Goal: Register for event/course

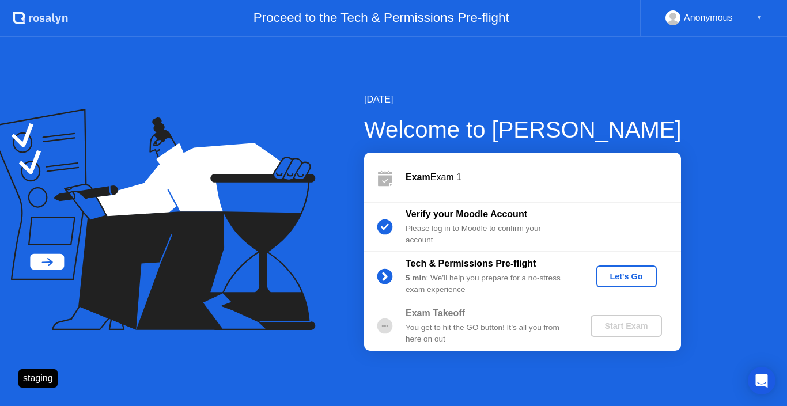
click at [614, 276] on div "Let's Go" at bounding box center [626, 276] width 51 height 9
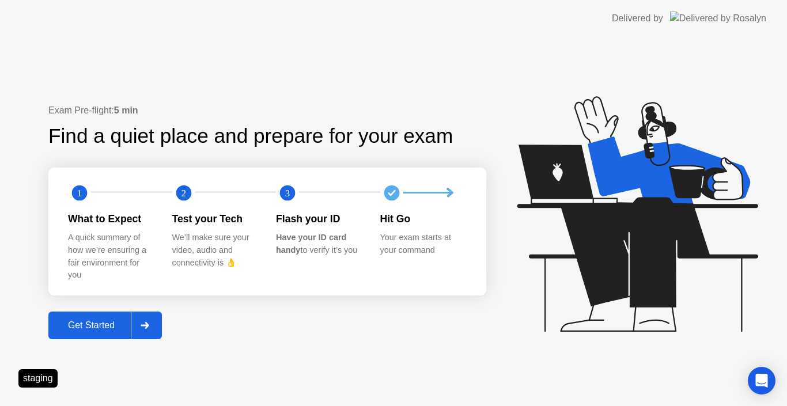
click at [99, 322] on div "Get Started" at bounding box center [91, 325] width 79 height 10
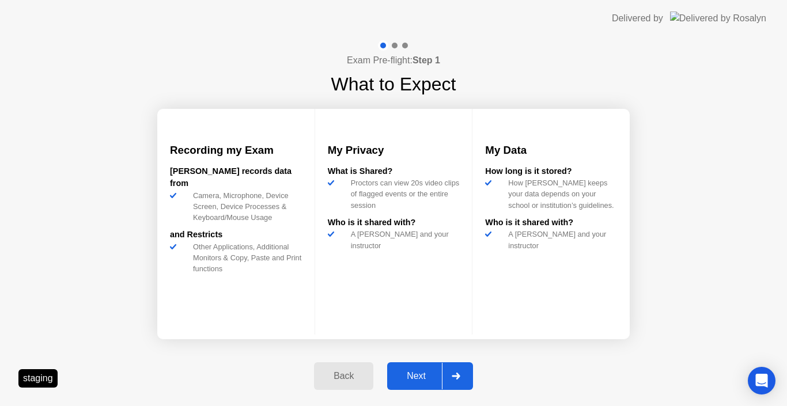
click at [410, 364] on button "Next" at bounding box center [430, 376] width 86 height 28
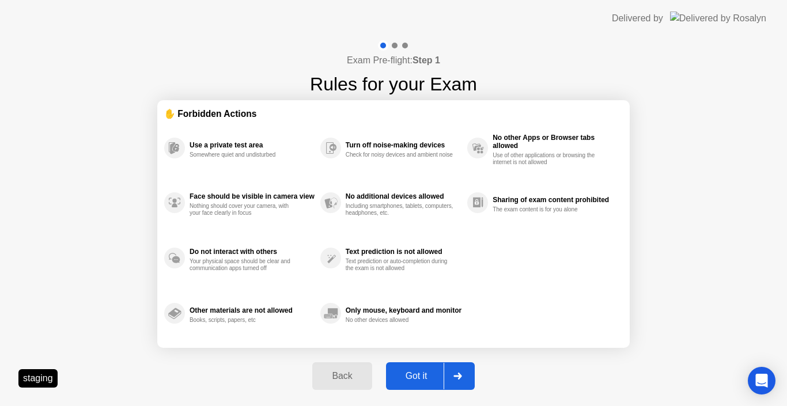
click at [409, 367] on button "Got it" at bounding box center [430, 376] width 89 height 28
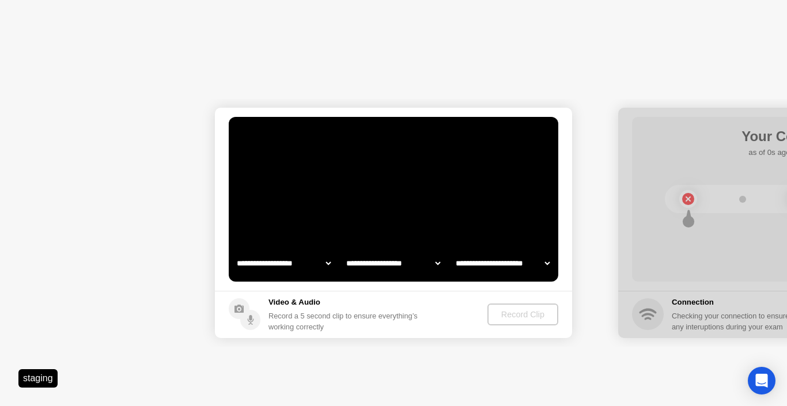
select select "**********"
select select "*******"
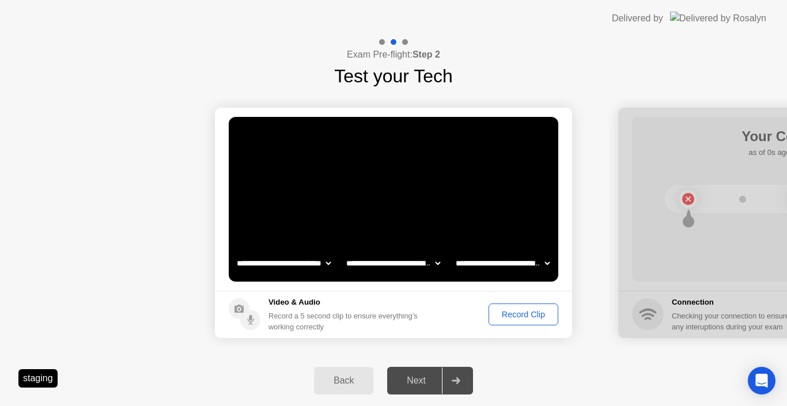
click at [517, 314] on div "Record Clip" at bounding box center [524, 314] width 62 height 9
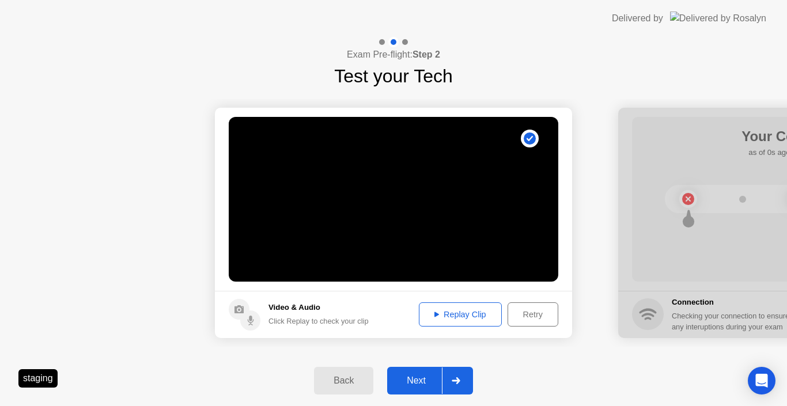
click at [429, 377] on div "Next" at bounding box center [416, 381] width 51 height 10
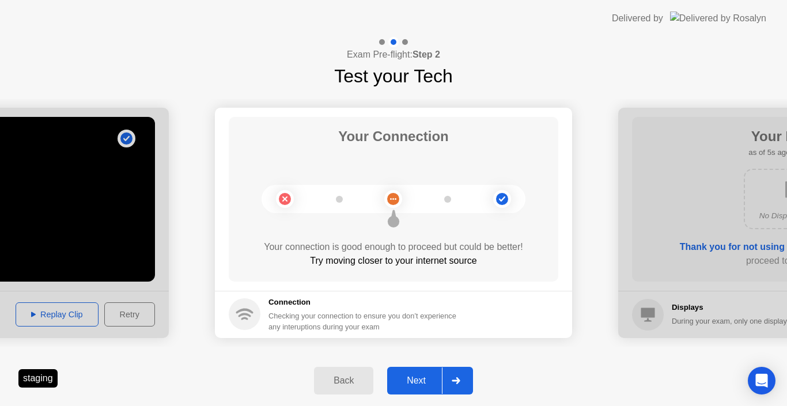
click at [423, 377] on div "Next" at bounding box center [416, 381] width 51 height 10
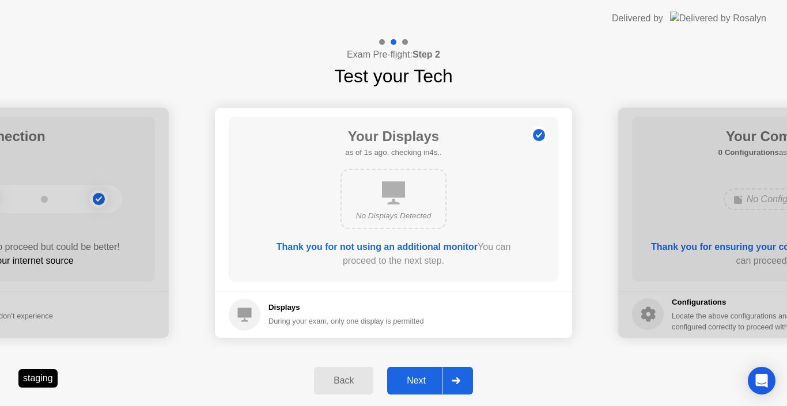
click at [423, 377] on div "Next" at bounding box center [416, 381] width 51 height 10
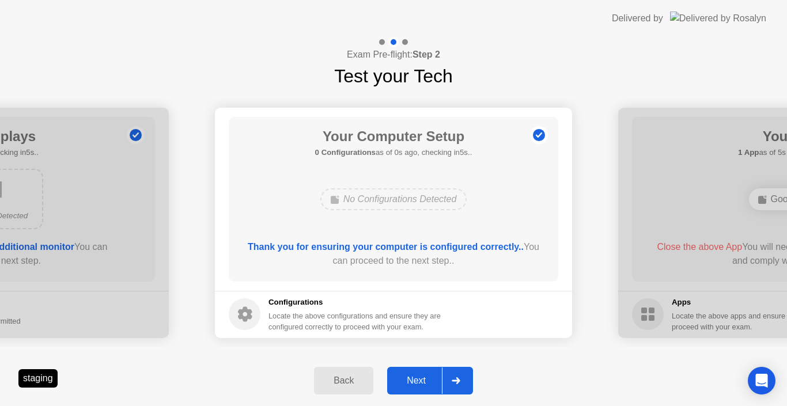
click at [423, 377] on div "Next" at bounding box center [416, 381] width 51 height 10
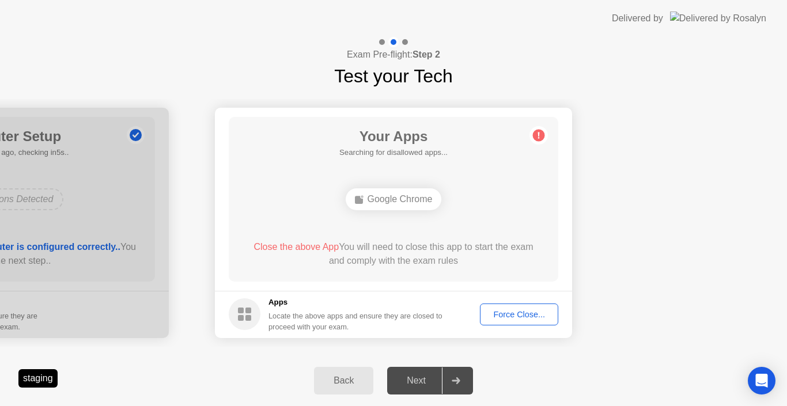
click at [498, 321] on button "Force Close..." at bounding box center [519, 315] width 78 height 22
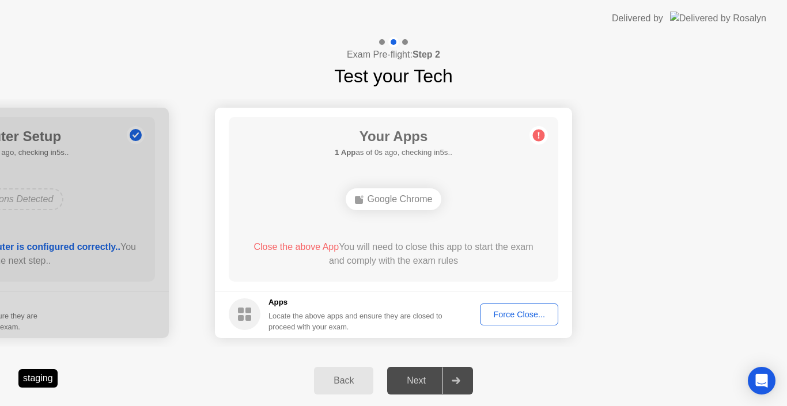
click at [544, 316] on div "Force Close..." at bounding box center [519, 314] width 70 height 9
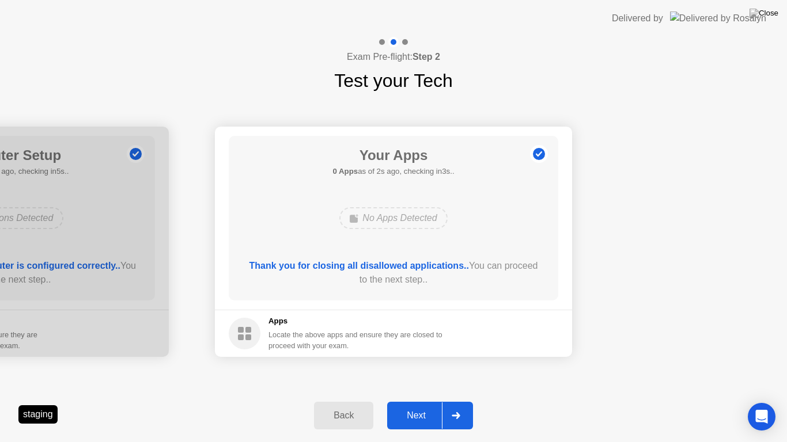
click at [440, 406] on div "Next" at bounding box center [416, 416] width 51 height 10
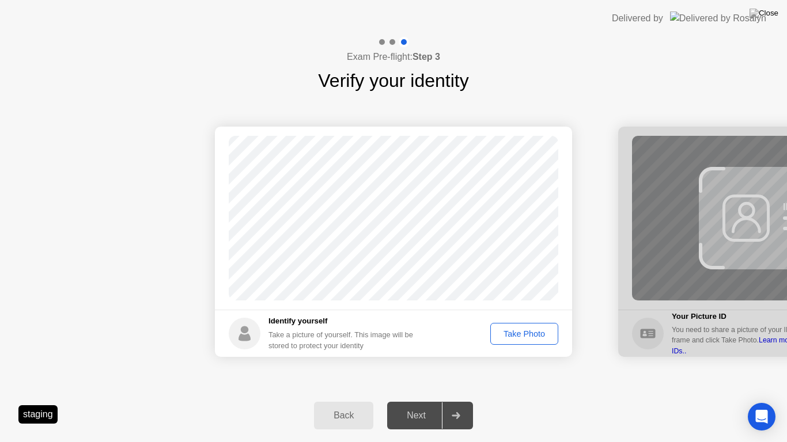
click at [519, 339] on div "Take Photo" at bounding box center [524, 334] width 60 height 9
click at [528, 339] on div "Retake" at bounding box center [531, 334] width 45 height 9
click at [532, 336] on div "Take Photo" at bounding box center [524, 334] width 60 height 9
click at [528, 332] on div "Retake" at bounding box center [531, 334] width 45 height 9
click at [528, 332] on div "Take Photo" at bounding box center [524, 334] width 60 height 9
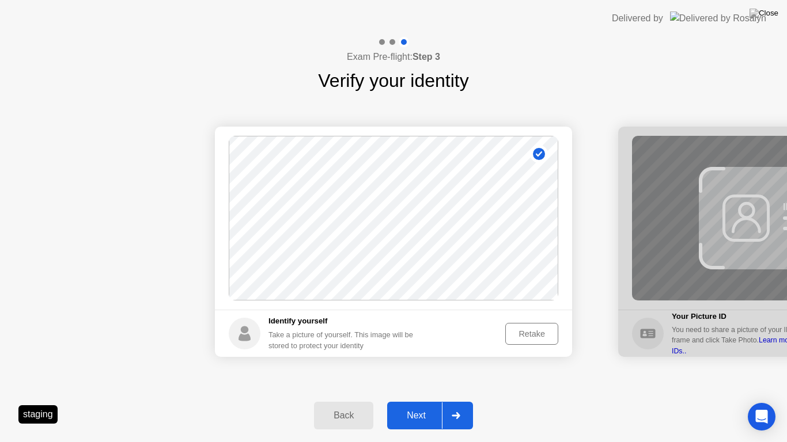
click at [434, 406] on div "Next" at bounding box center [416, 416] width 51 height 10
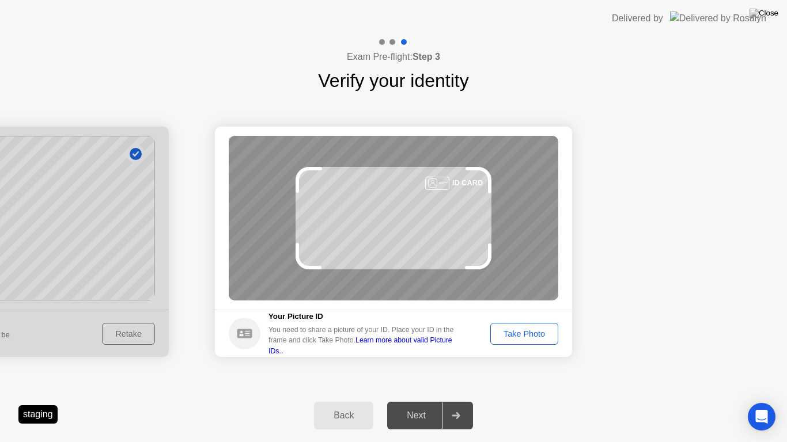
click at [536, 339] on div "Take Photo" at bounding box center [524, 334] width 60 height 9
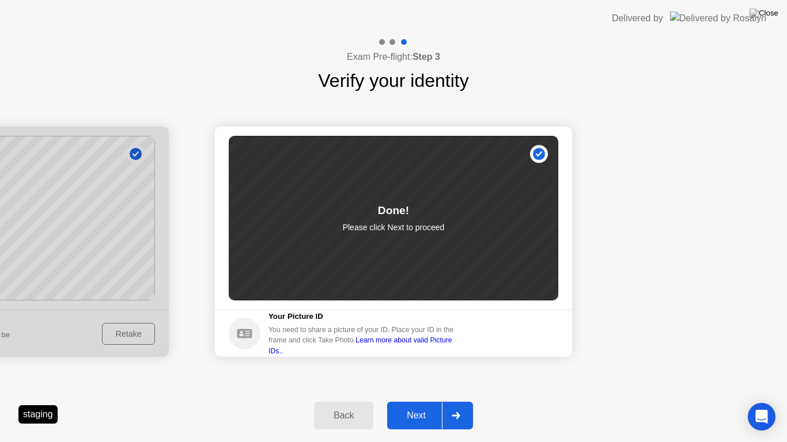
click at [426, 406] on div "Next" at bounding box center [416, 416] width 51 height 10
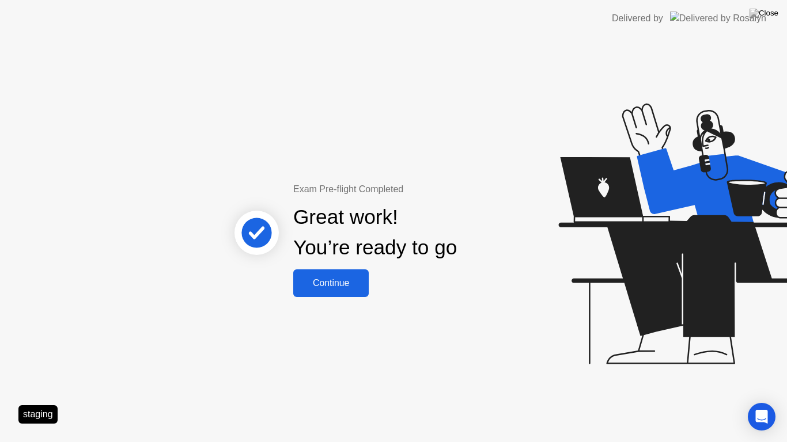
click at [345, 287] on div "Continue" at bounding box center [331, 283] width 69 height 10
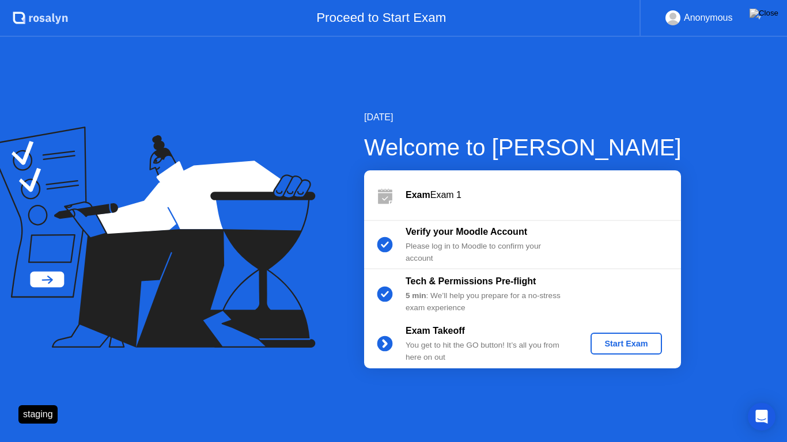
click at [618, 346] on div "Start Exam" at bounding box center [626, 343] width 62 height 9
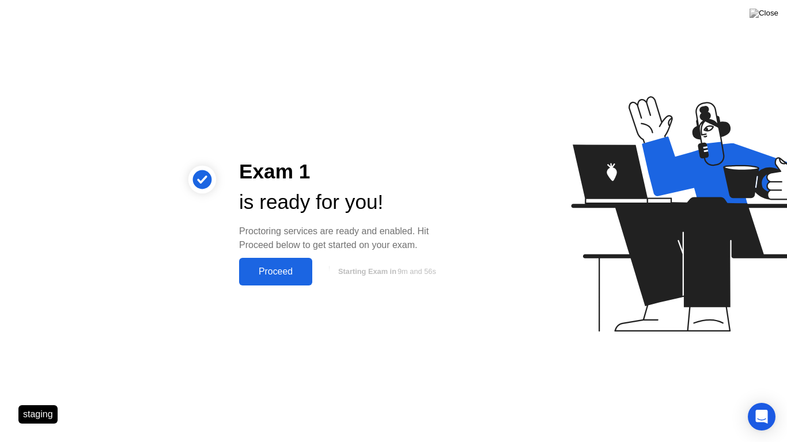
click at [296, 281] on button "Proceed" at bounding box center [275, 272] width 73 height 28
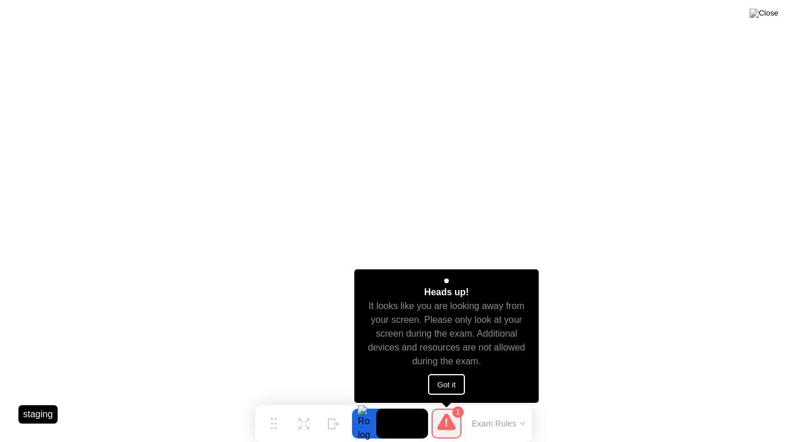
click at [437, 377] on button "Got it" at bounding box center [446, 384] width 37 height 21
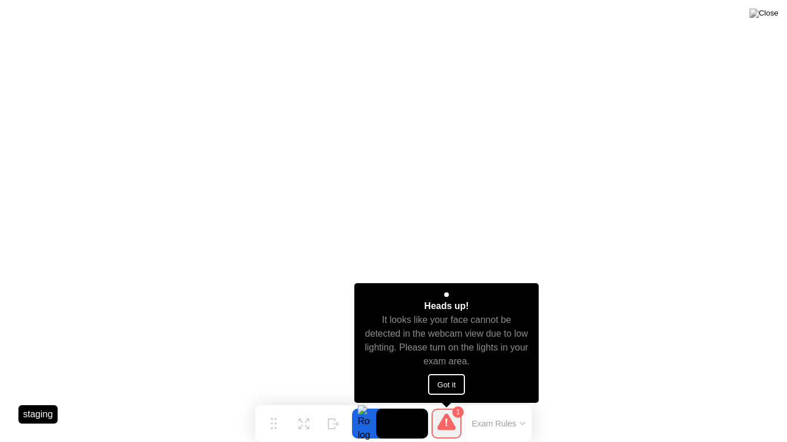
click at [449, 386] on button "Got it" at bounding box center [446, 384] width 37 height 21
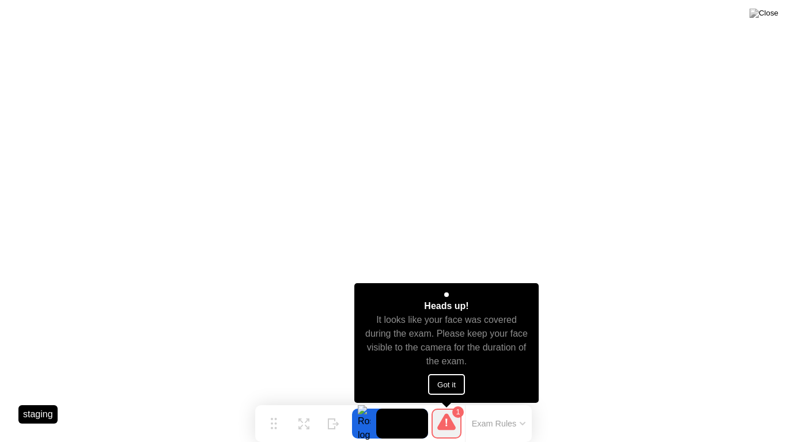
click at [429, 385] on button "Got it" at bounding box center [446, 384] width 37 height 21
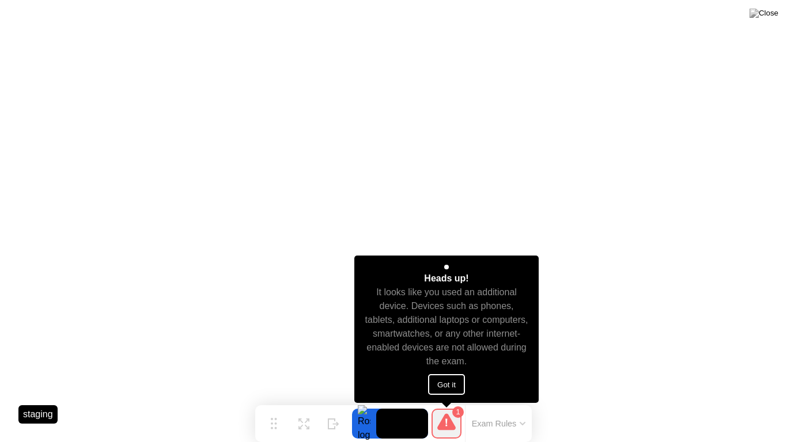
click at [439, 381] on button "Got it" at bounding box center [446, 384] width 37 height 21
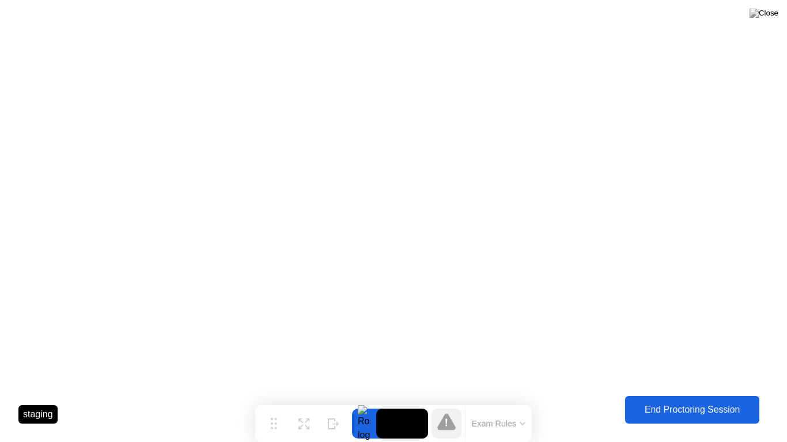
click at [652, 406] on div "End Proctoring Session" at bounding box center [692, 410] width 127 height 10
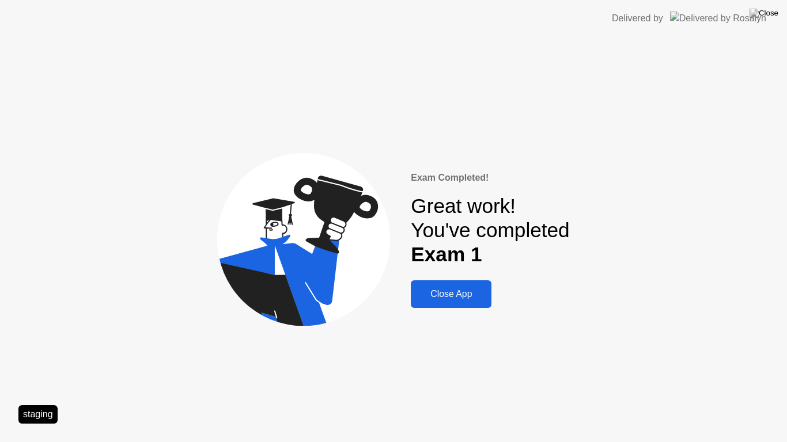
click at [457, 291] on div "Close App" at bounding box center [451, 294] width 74 height 10
